Goal: Transaction & Acquisition: Download file/media

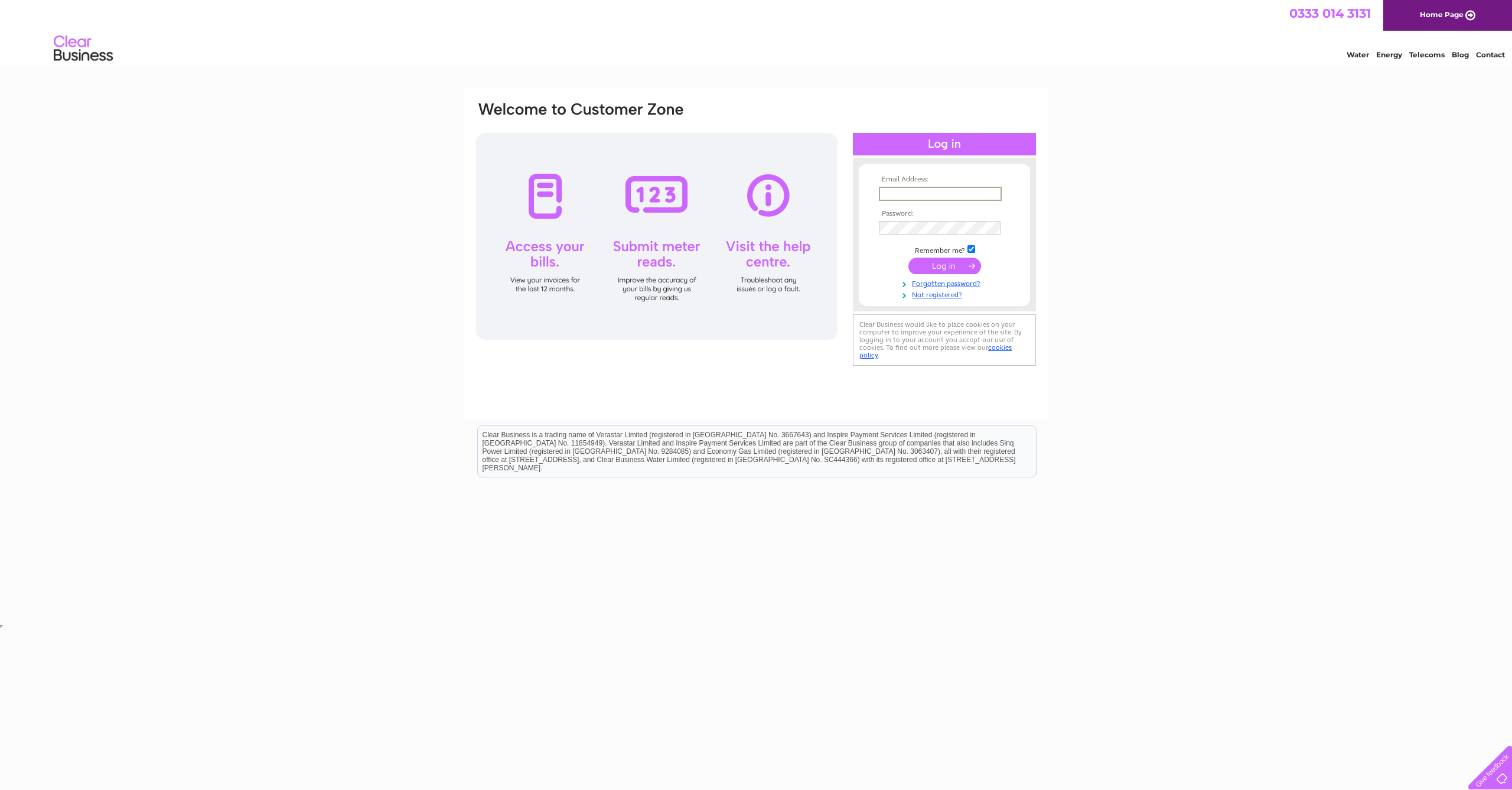
type input "d5ujg@hotmail.com"
click at [940, 265] on input "submit" at bounding box center [944, 266] width 72 height 16
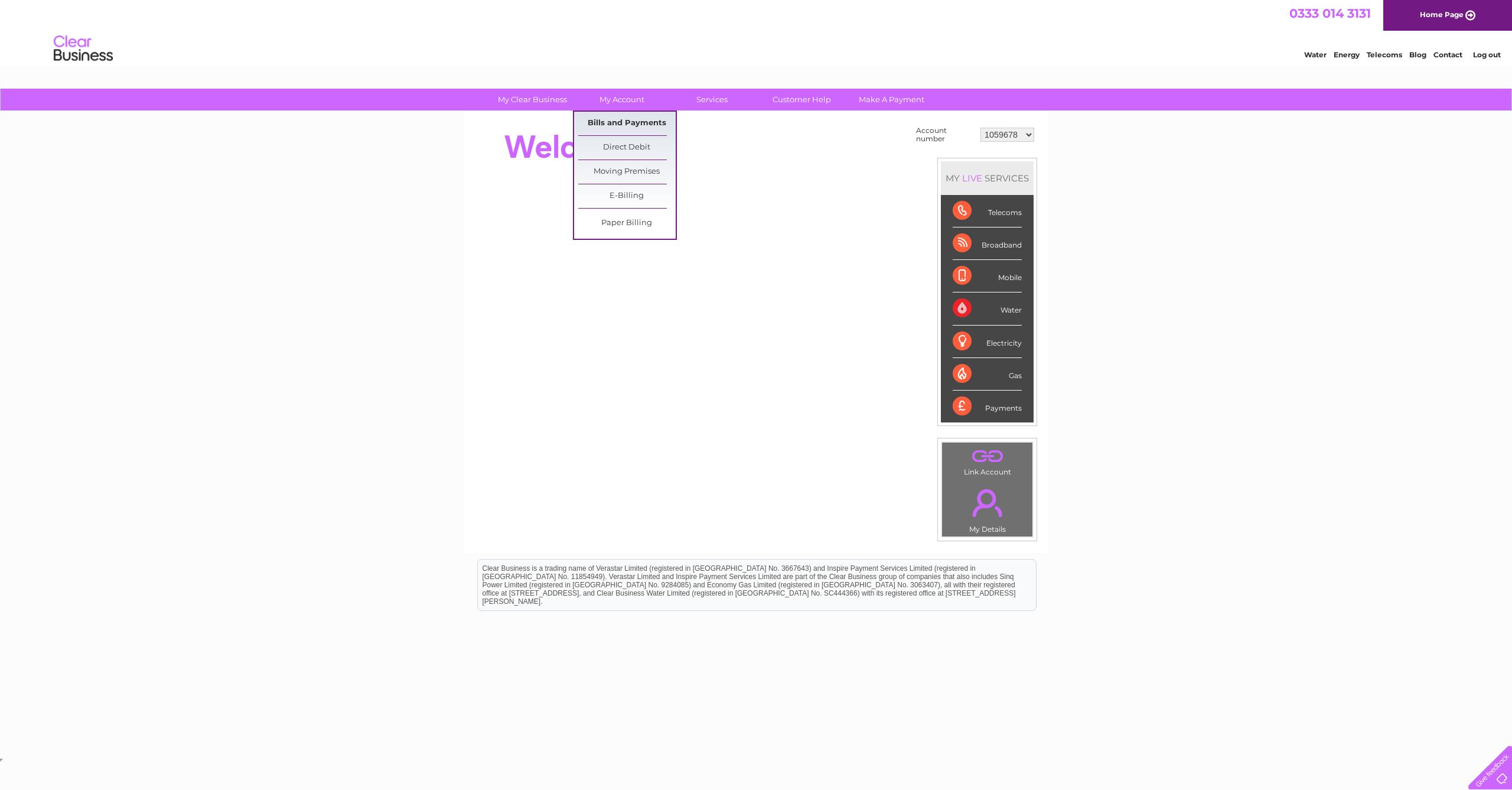
click at [610, 122] on link "Bills and Payments" at bounding box center [627, 123] width 98 height 24
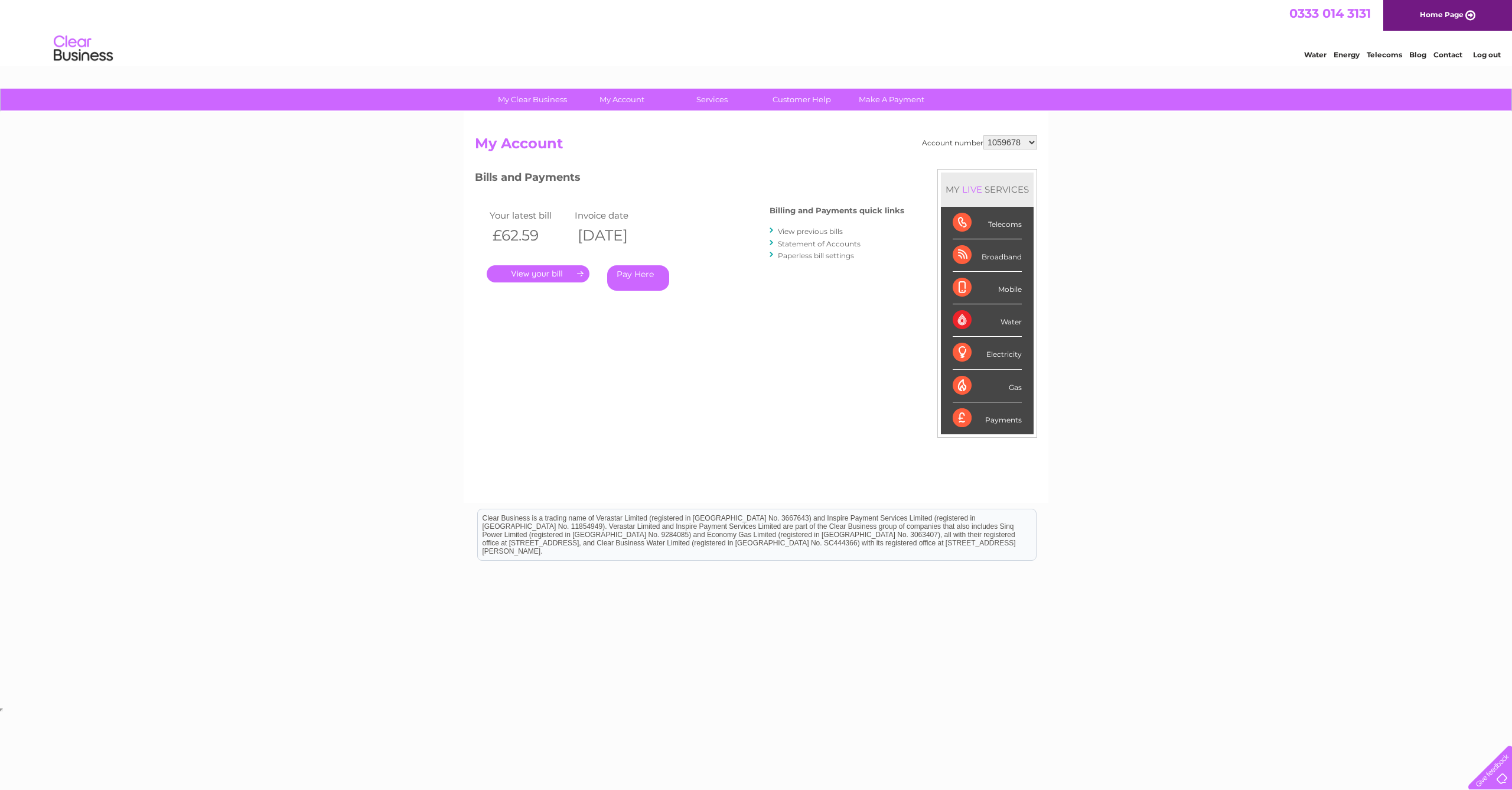
click at [553, 272] on link "." at bounding box center [538, 273] width 103 height 17
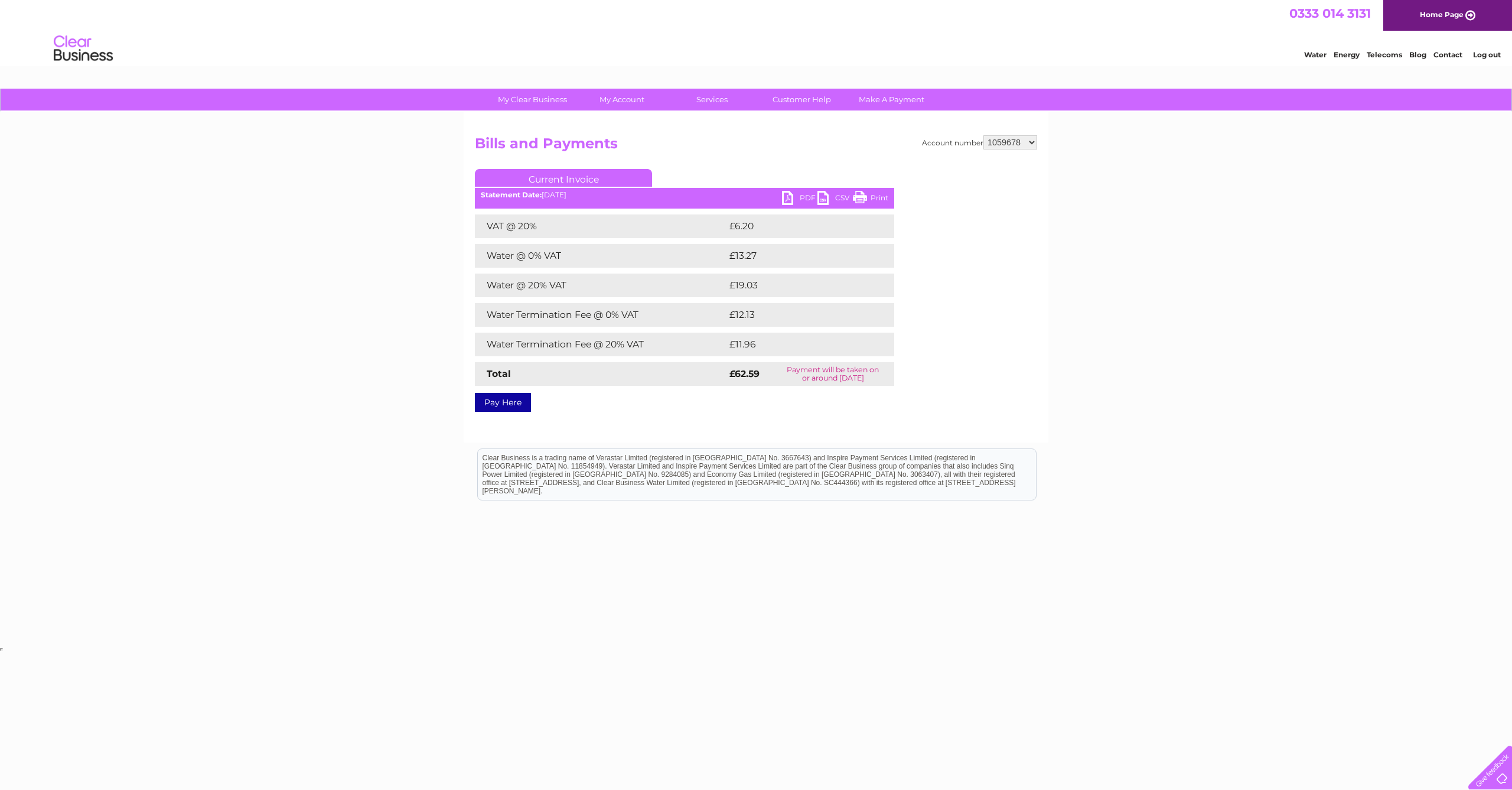
scroll to position [0, 1]
click at [804, 196] on link "PDF" at bounding box center [800, 199] width 35 height 17
select select "30280084"
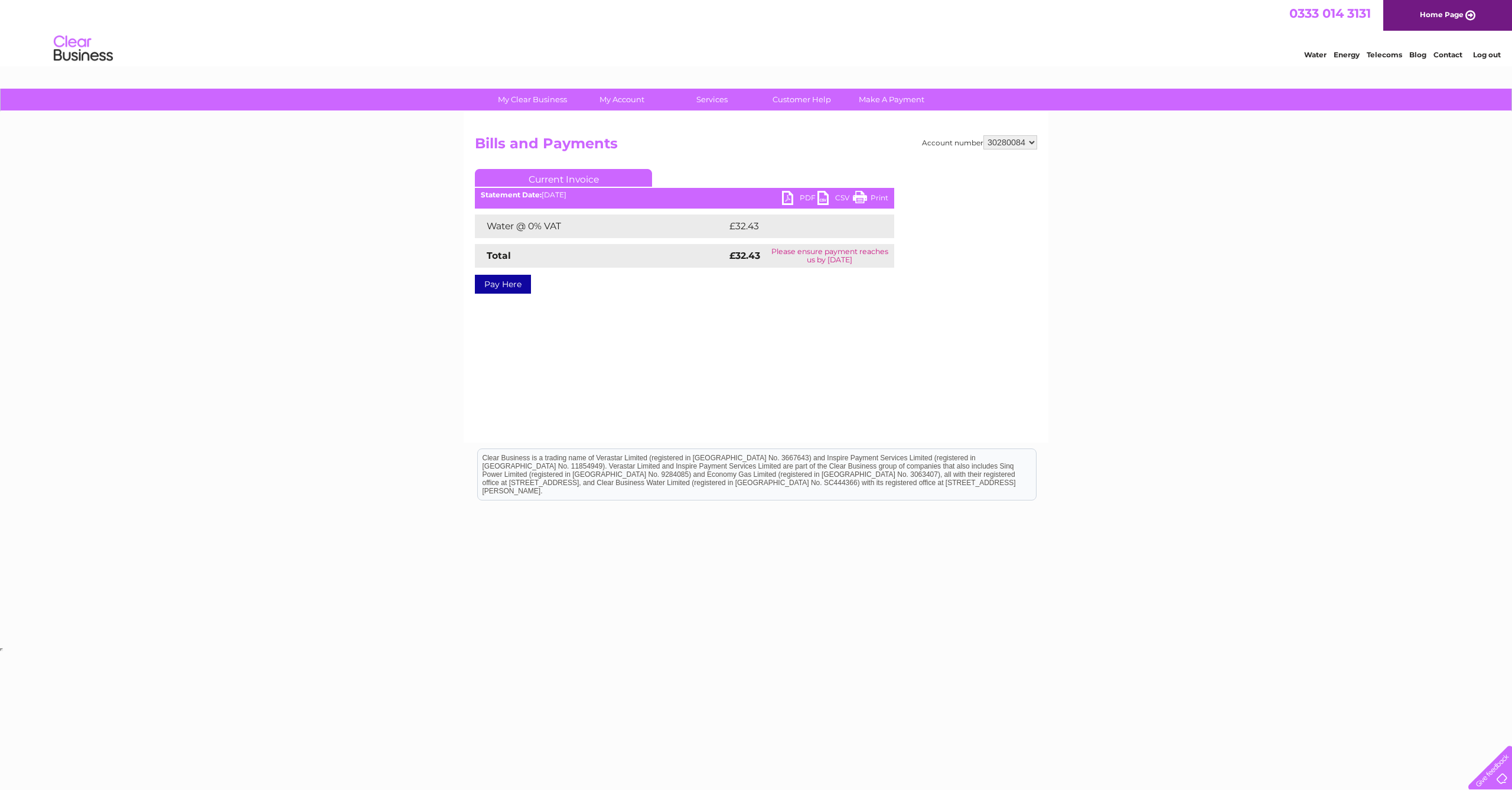
drag, startPoint x: 803, startPoint y: 198, endPoint x: 793, endPoint y: 203, distance: 11.2
click at [803, 198] on link "PDF" at bounding box center [800, 199] width 35 height 17
